Goal: Information Seeking & Learning: Learn about a topic

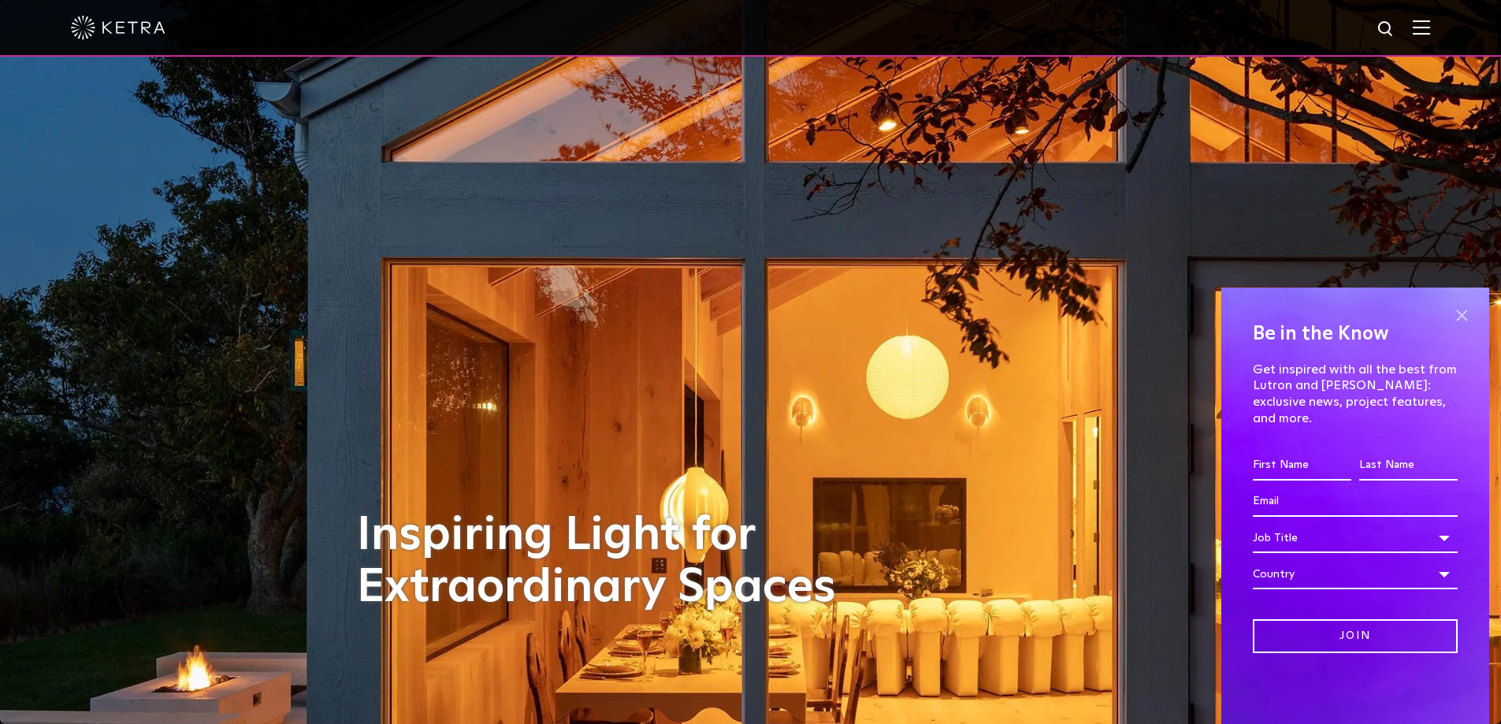
click at [1460, 327] on span at bounding box center [1461, 315] width 24 height 24
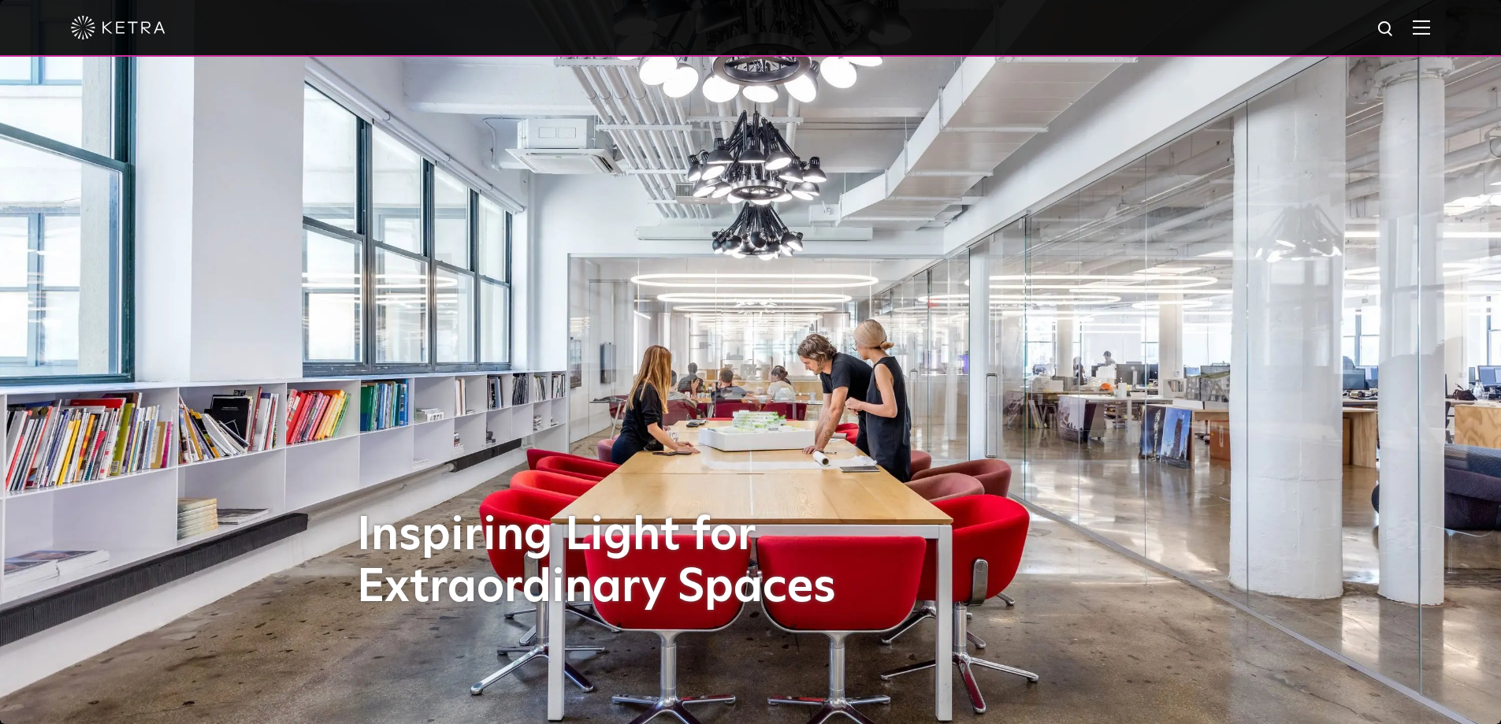
click at [1428, 26] on img at bounding box center [1420, 27] width 17 height 15
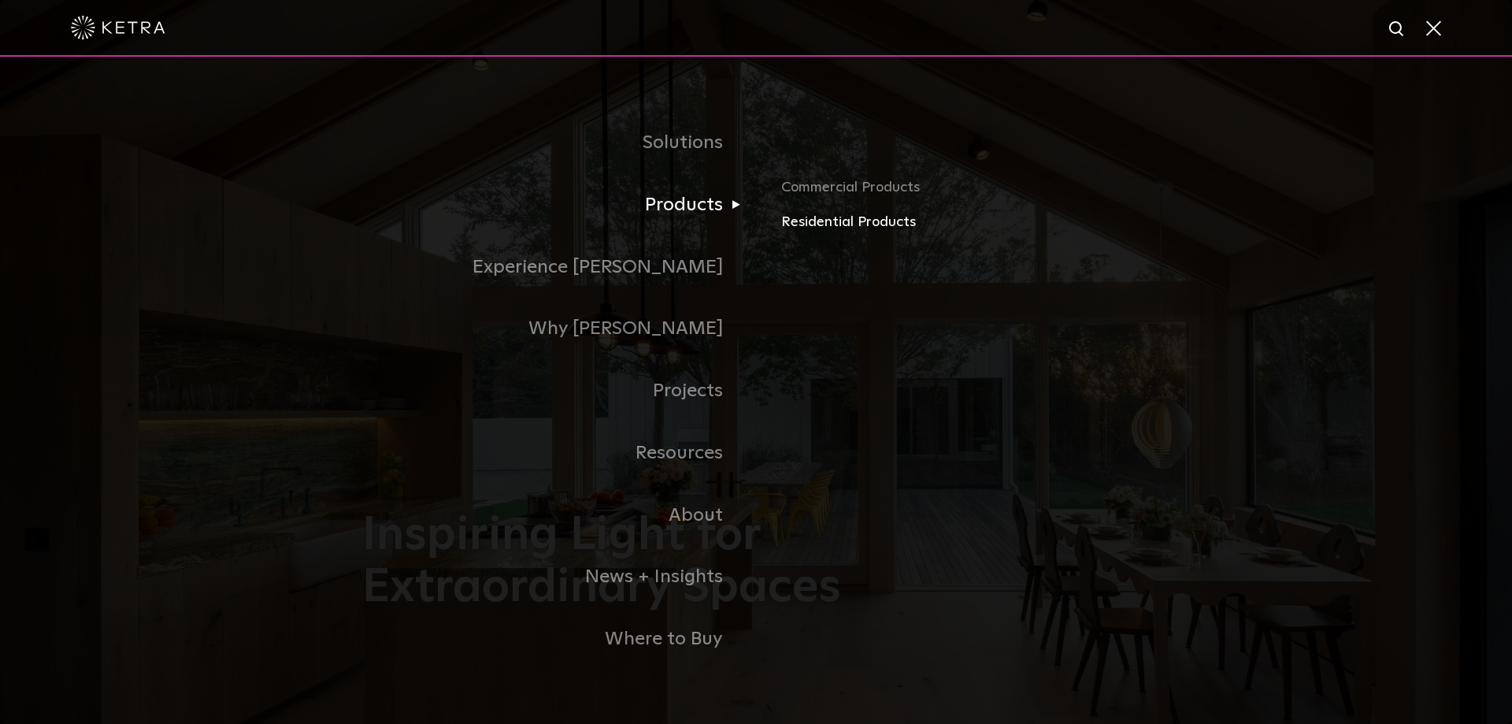
click at [832, 223] on link "Residential Products" at bounding box center [965, 222] width 369 height 23
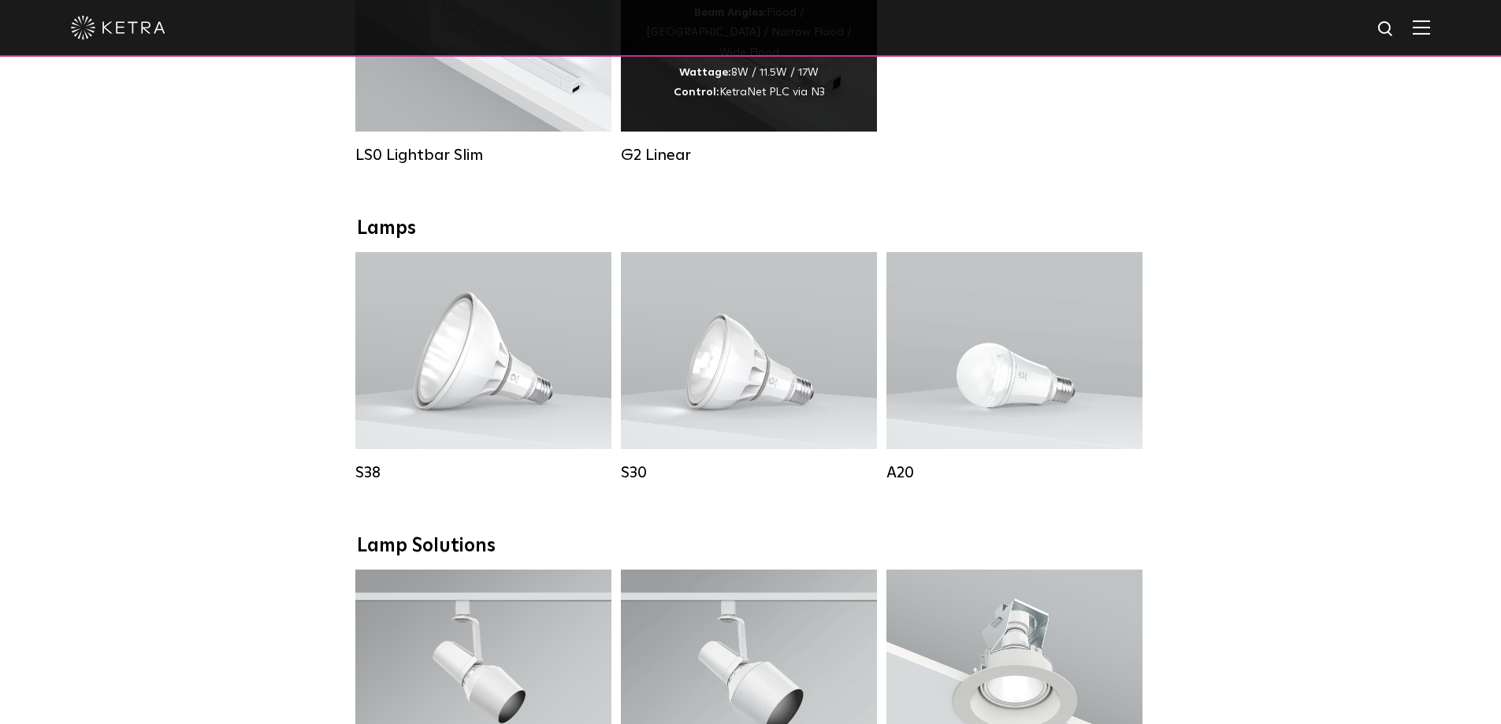
scroll to position [579, 0]
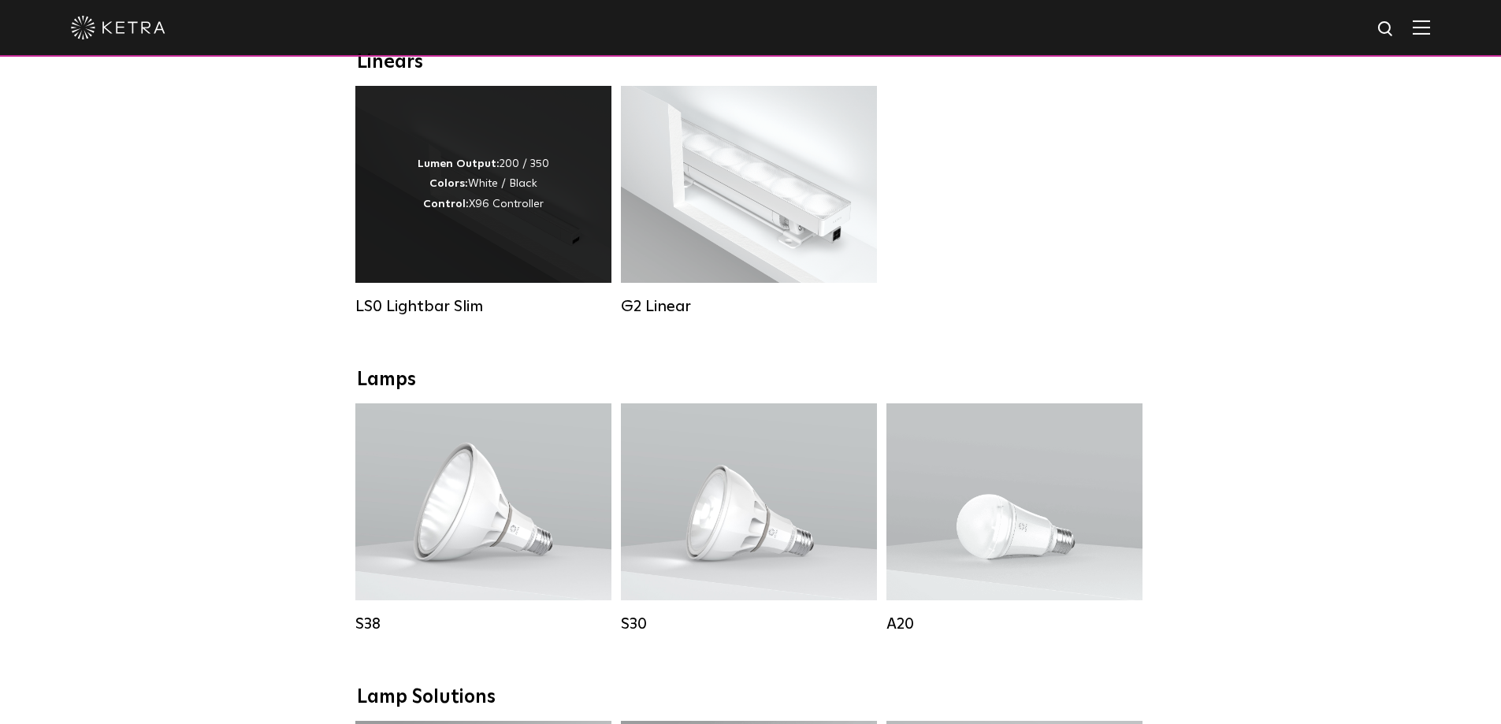
click at [487, 237] on div "Lumen Output: 200 / 350 Colors: White / Black Control: X96 Controller" at bounding box center [483, 184] width 256 height 197
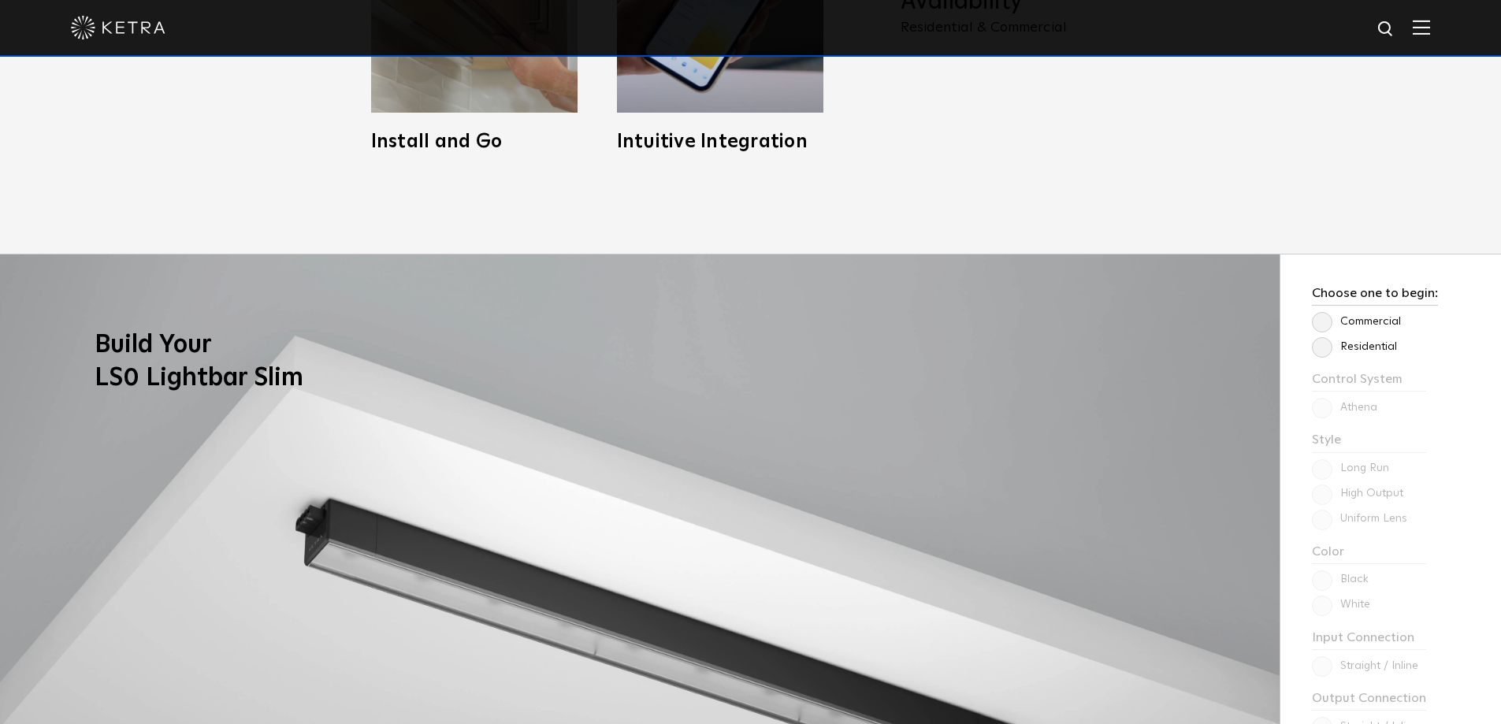
scroll to position [1182, 0]
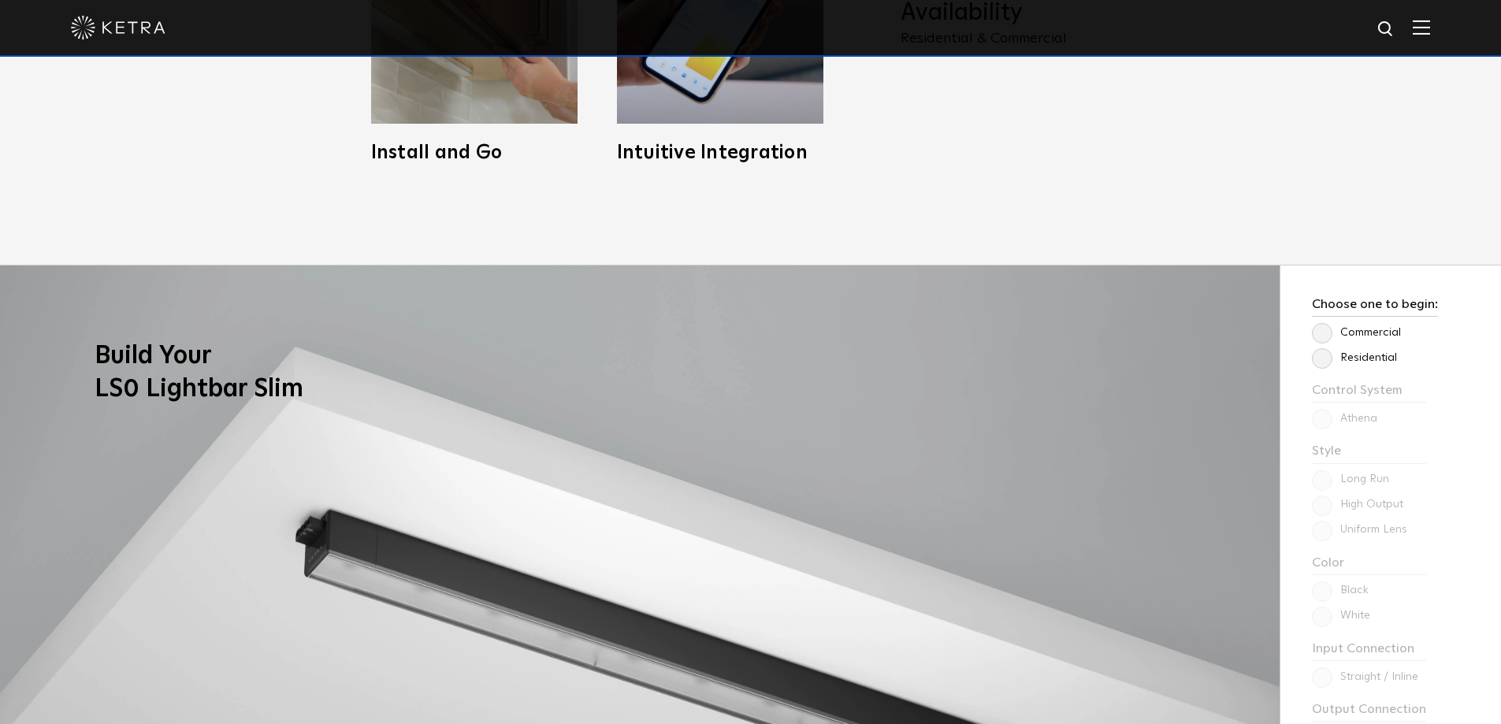
click at [1321, 358] on label "Residential" at bounding box center [1354, 357] width 85 height 13
click at [0, 0] on input "Residential" at bounding box center [0, 0] width 0 height 0
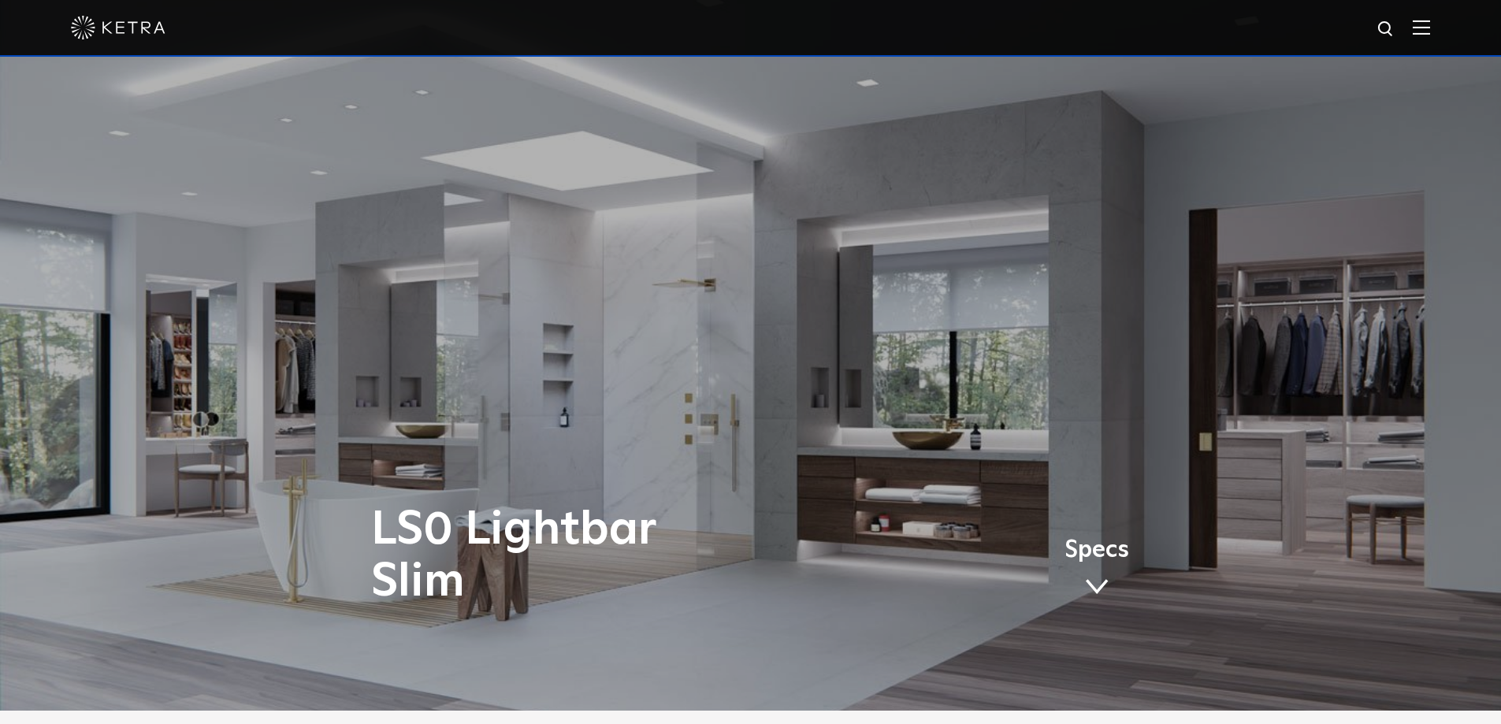
scroll to position [0, 0]
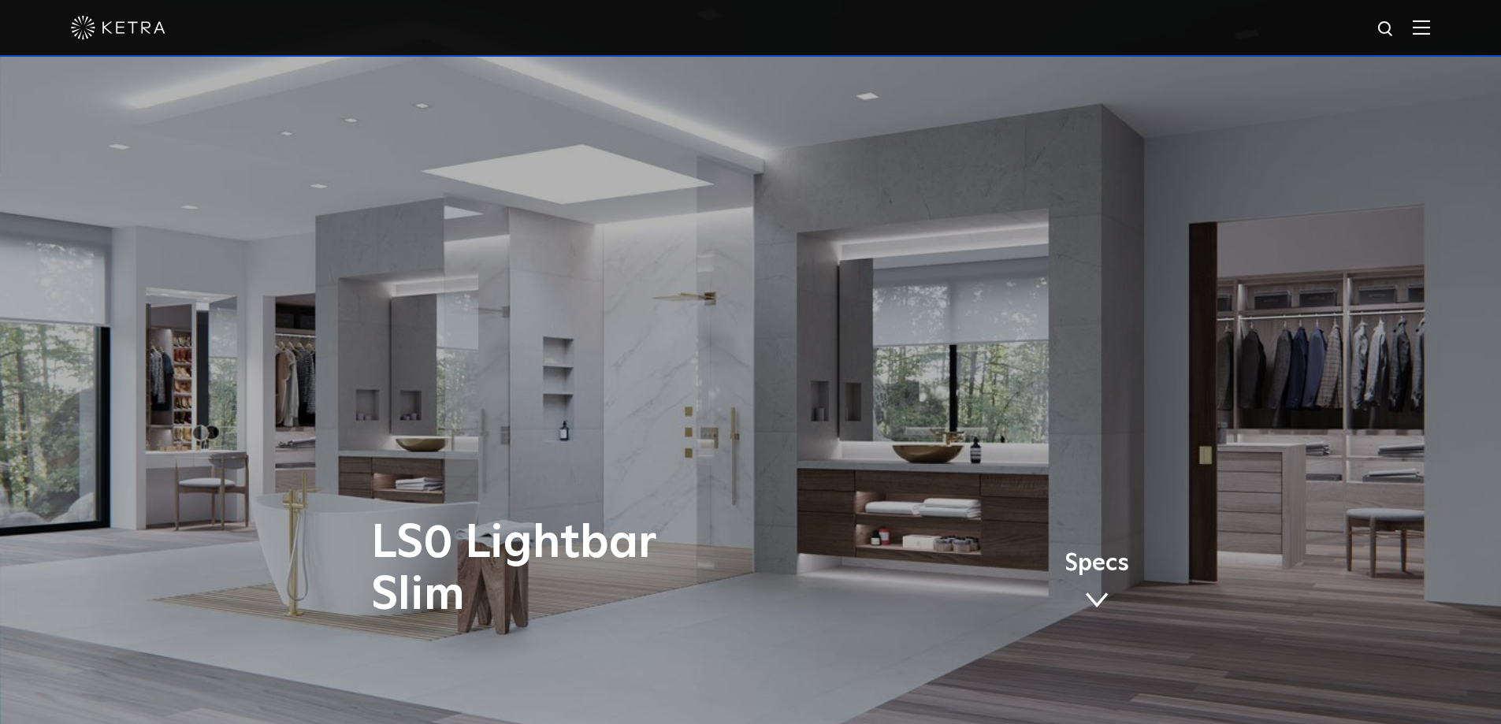
click at [1444, 24] on div at bounding box center [750, 28] width 1501 height 57
click at [1430, 24] on img at bounding box center [1420, 27] width 17 height 15
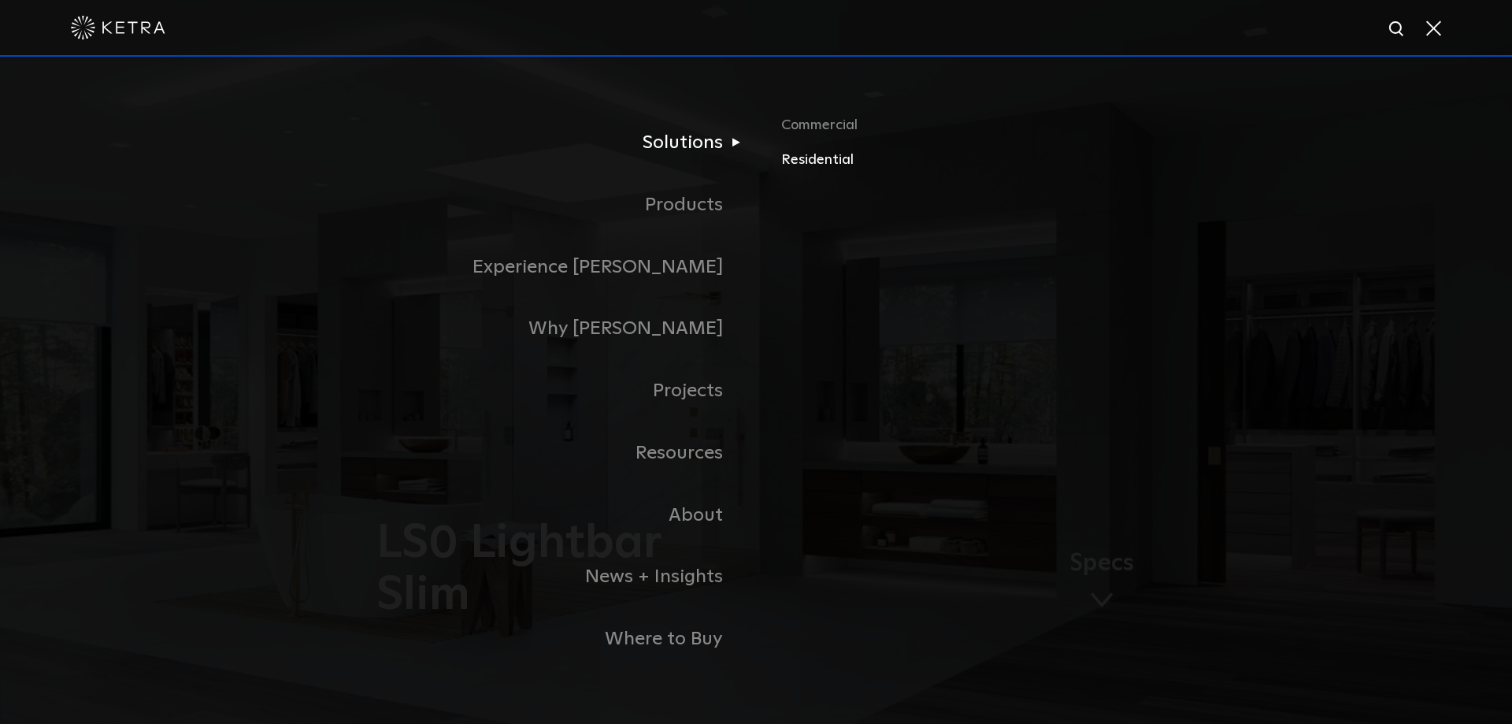
click at [803, 167] on link "Residential" at bounding box center [965, 160] width 369 height 23
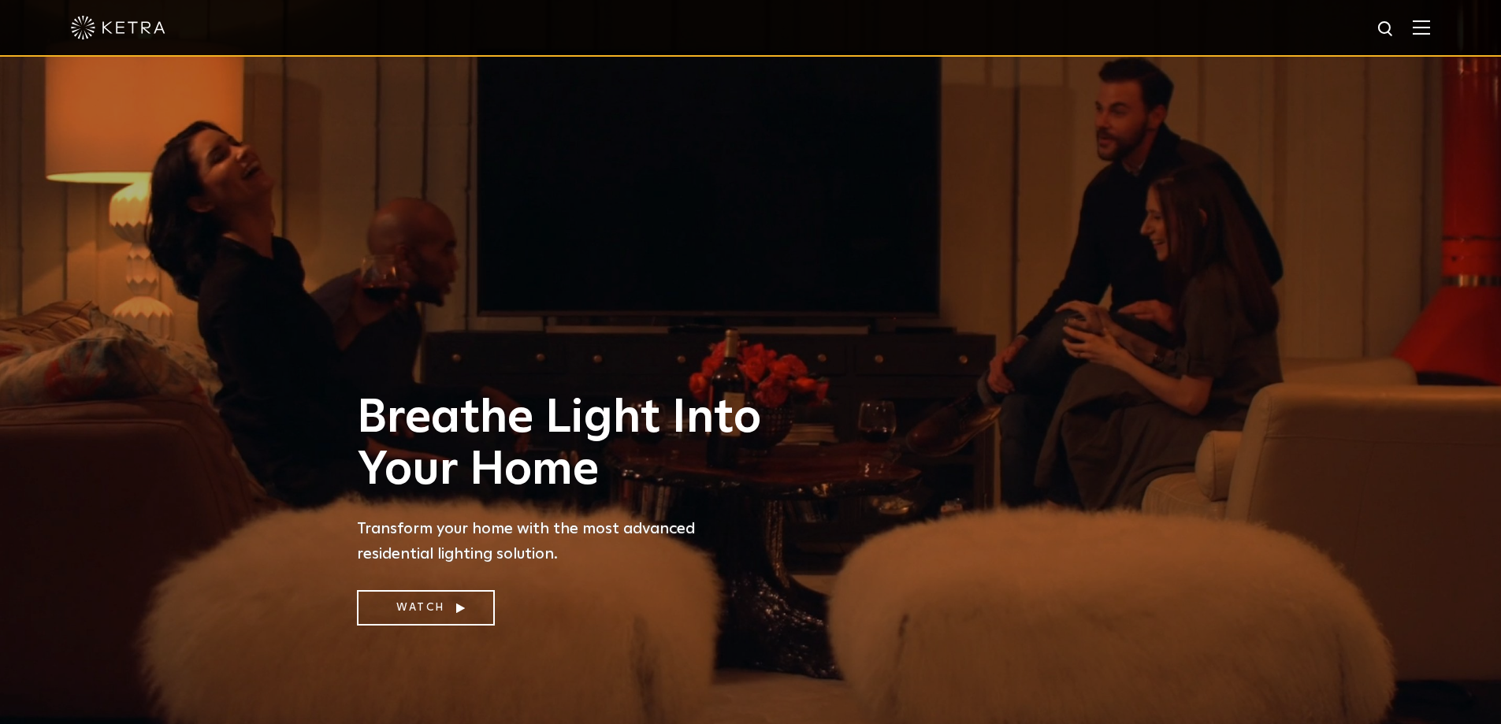
click at [1430, 32] on img at bounding box center [1420, 27] width 17 height 15
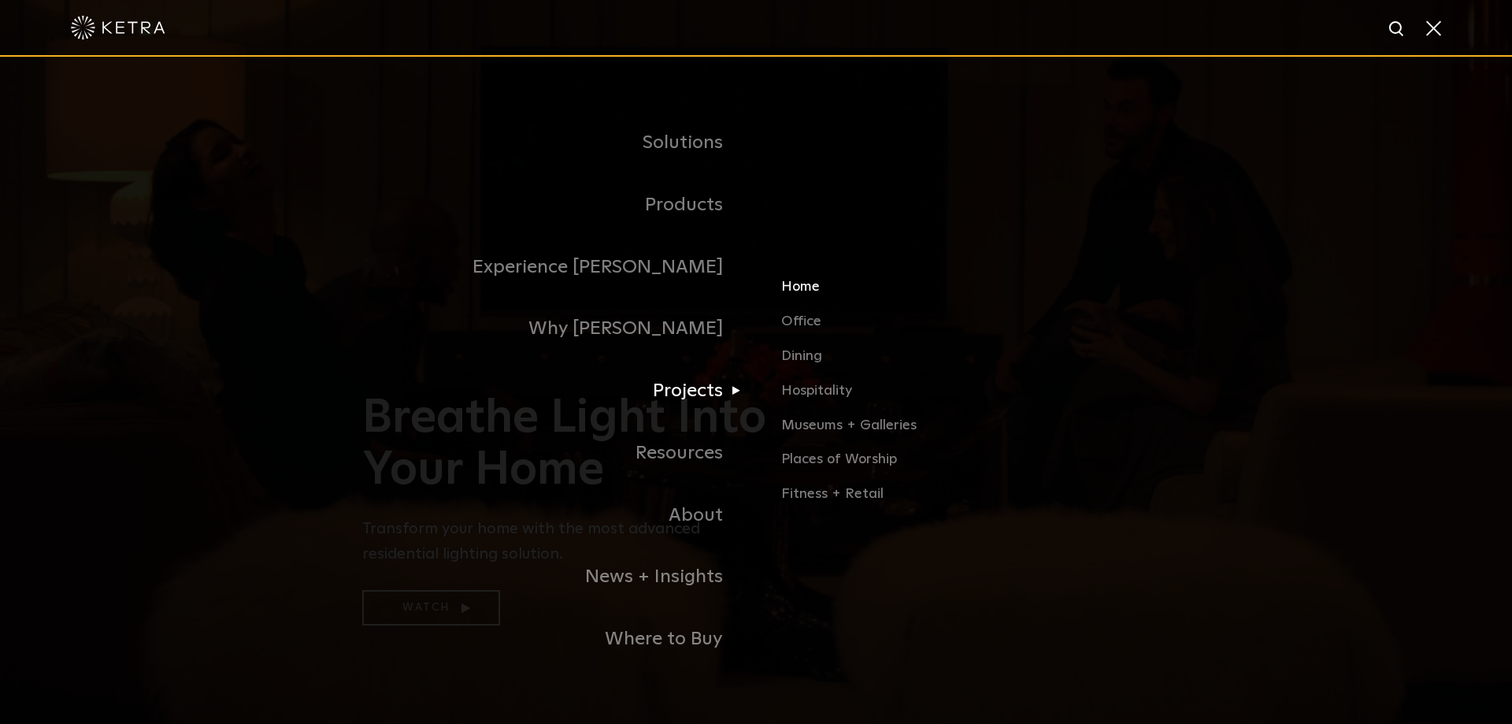
click at [803, 291] on link "Home" at bounding box center [965, 293] width 369 height 35
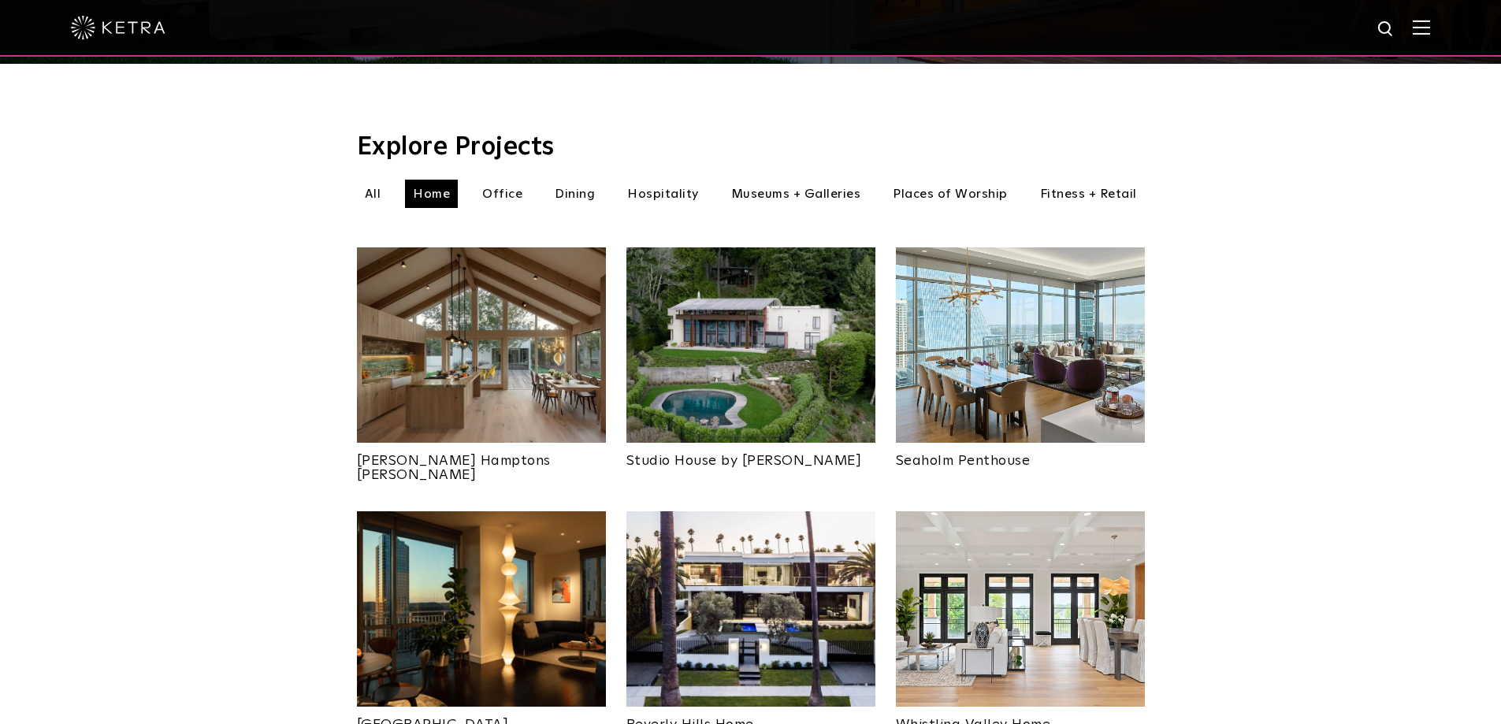
scroll to position [473, 0]
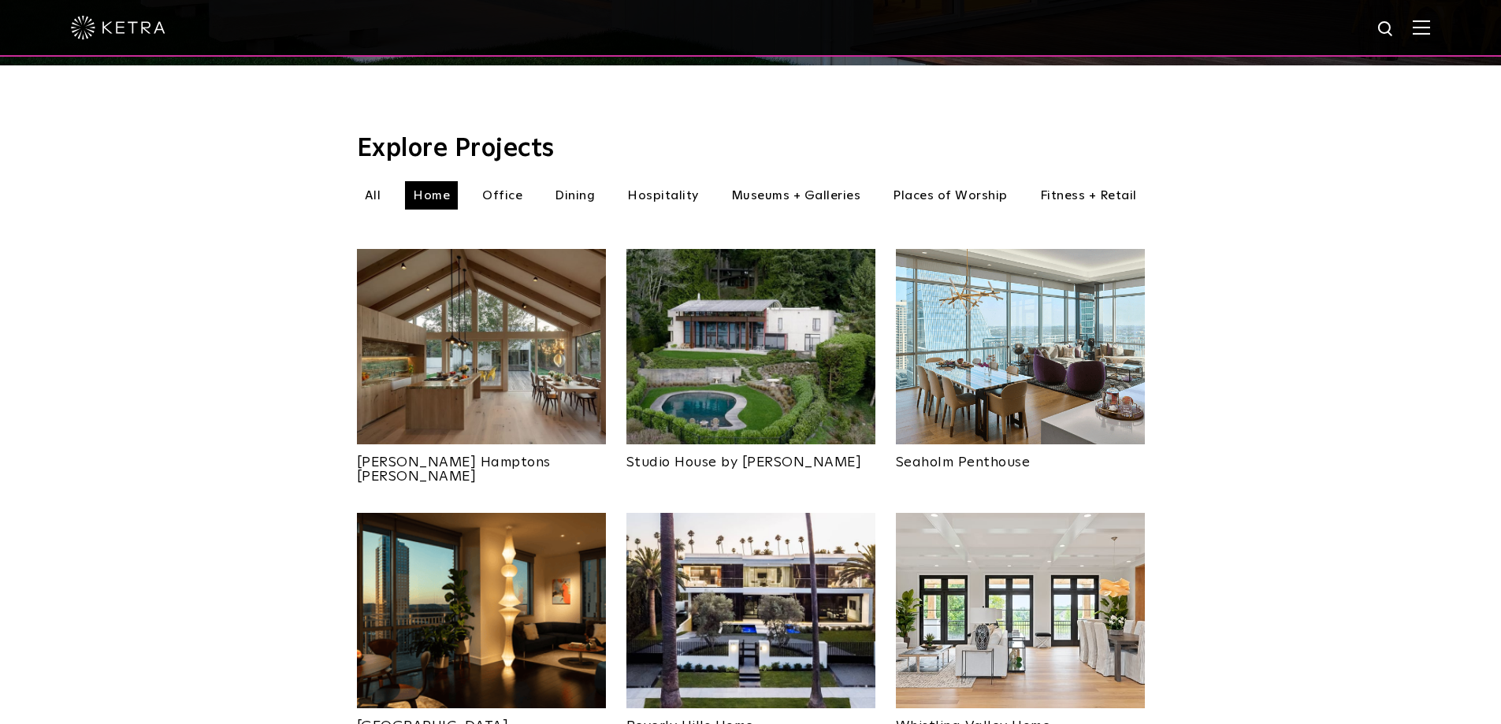
click at [991, 303] on img at bounding box center [1020, 346] width 249 height 195
click at [1430, 28] on img at bounding box center [1420, 27] width 17 height 15
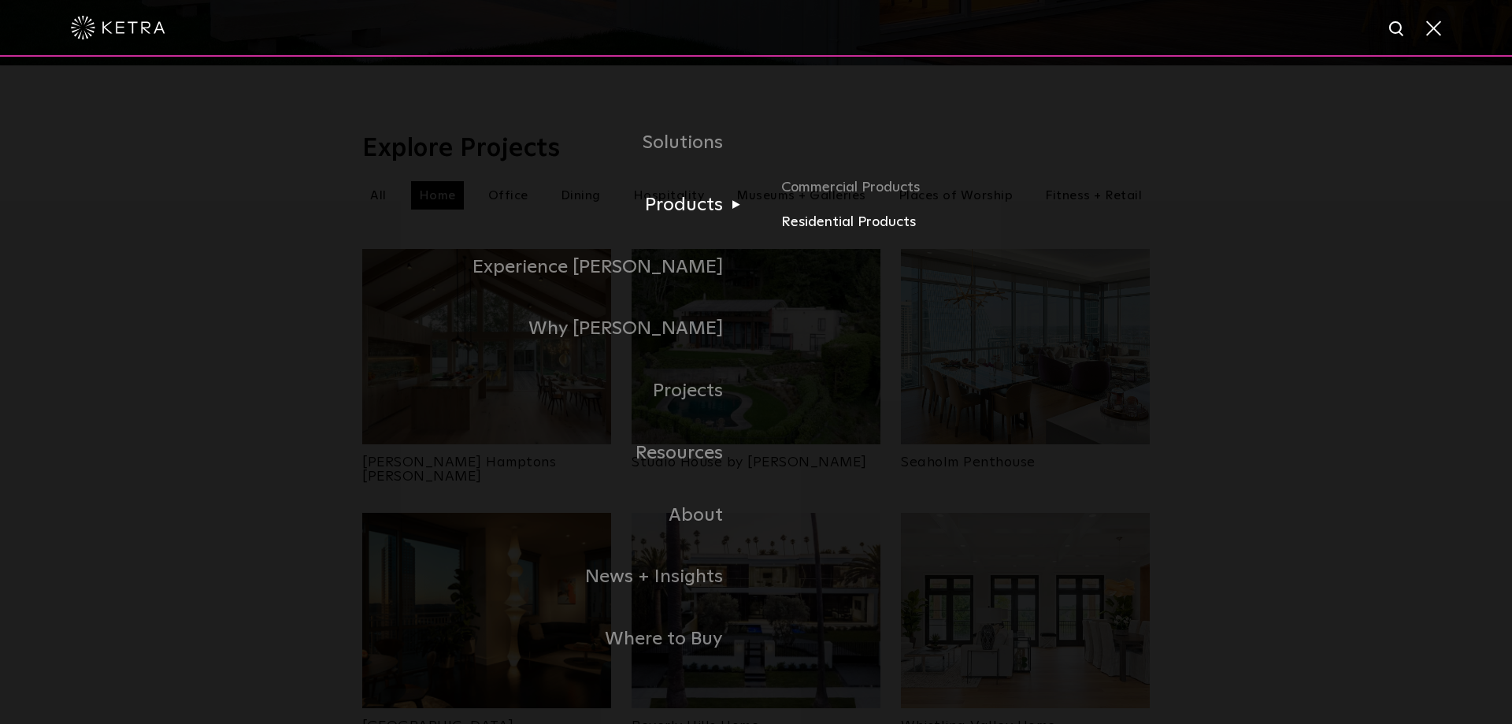
click at [815, 221] on link "Residential Products" at bounding box center [965, 222] width 369 height 23
